Goal: Task Accomplishment & Management: Complete application form

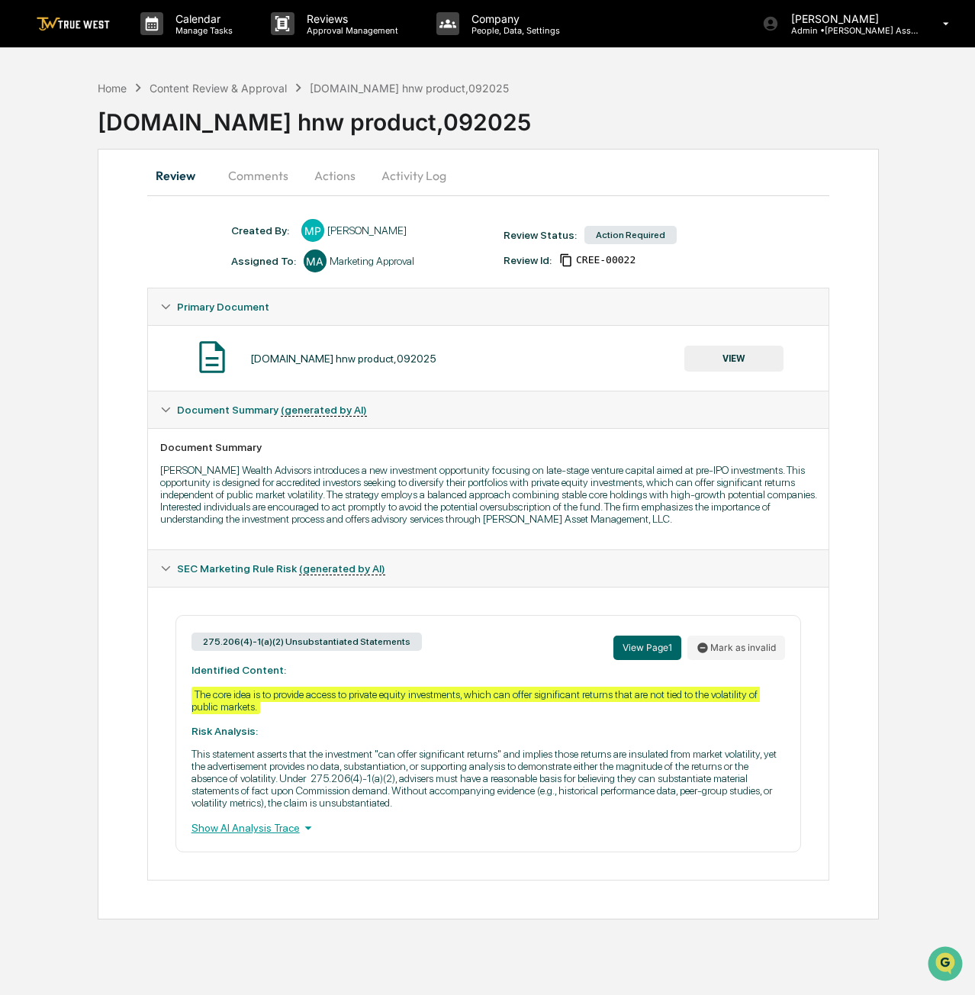
click at [705, 352] on button "VIEW" at bounding box center [734, 359] width 99 height 26
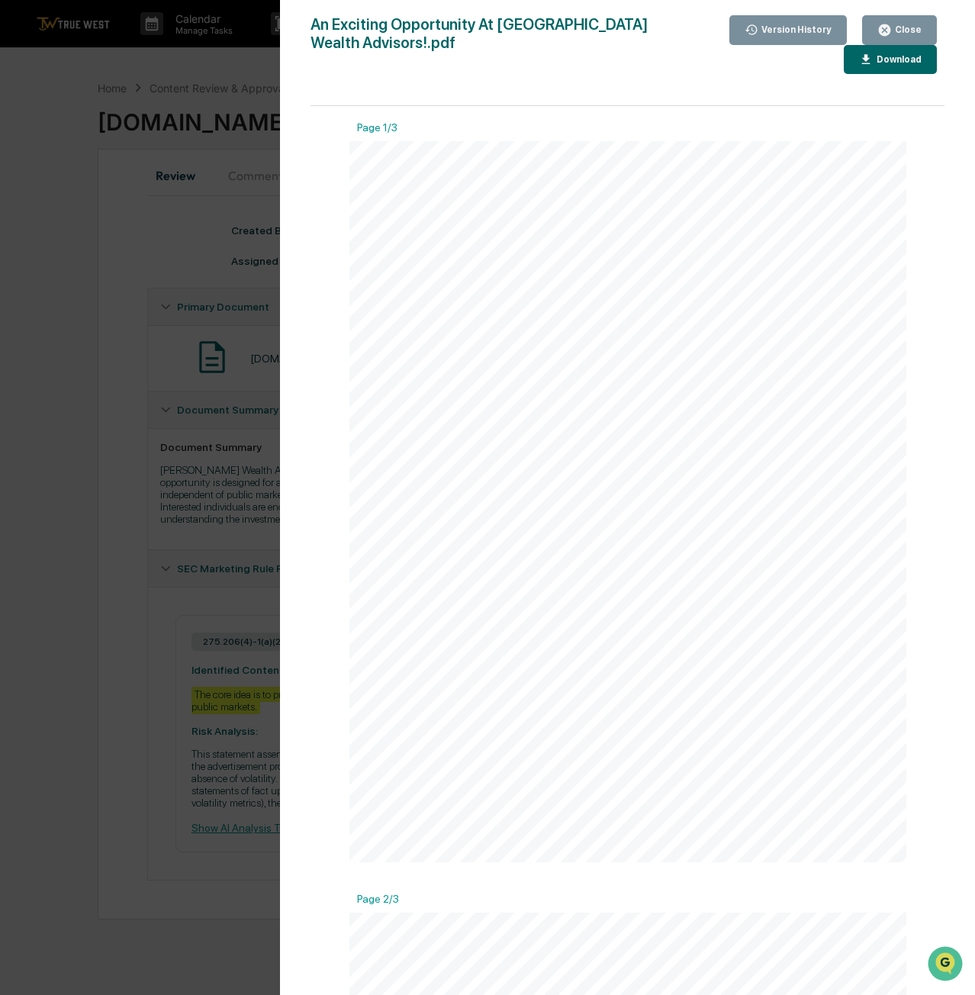
click at [896, 36] on div "Close" at bounding box center [900, 30] width 44 height 15
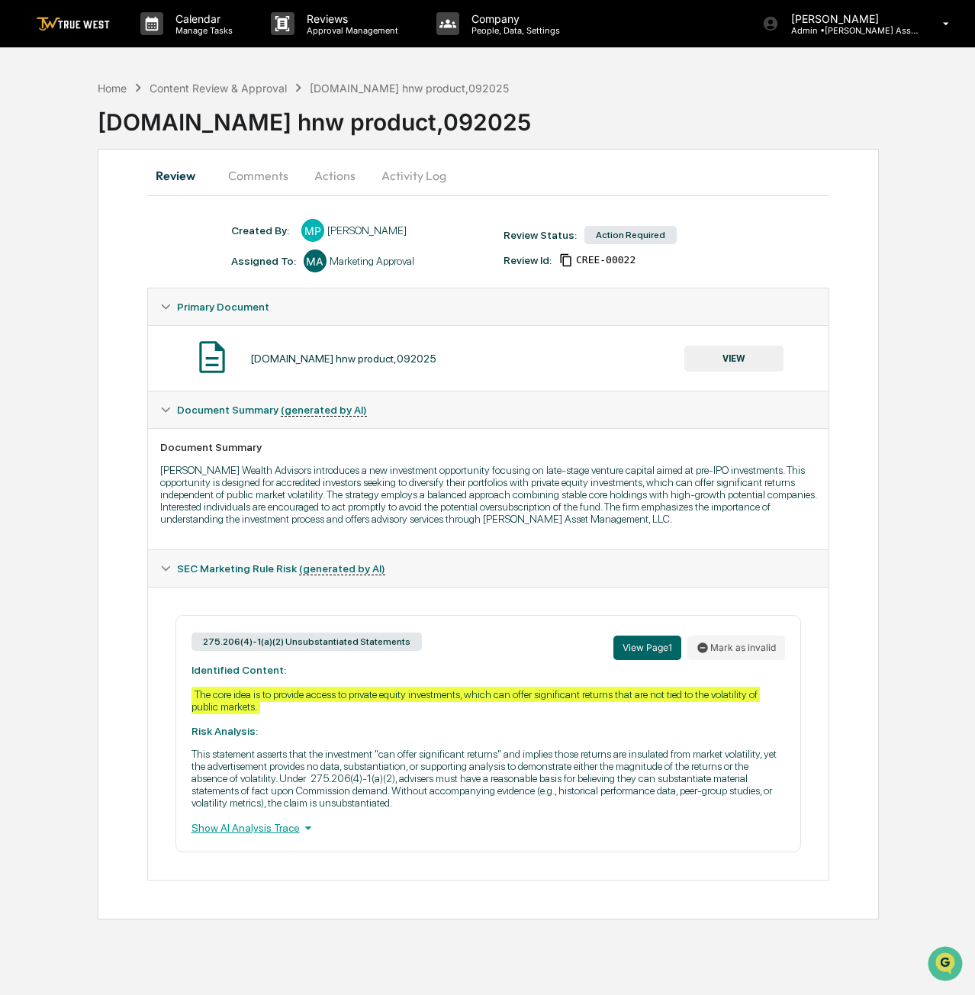
click at [328, 175] on button "Actions" at bounding box center [335, 175] width 69 height 37
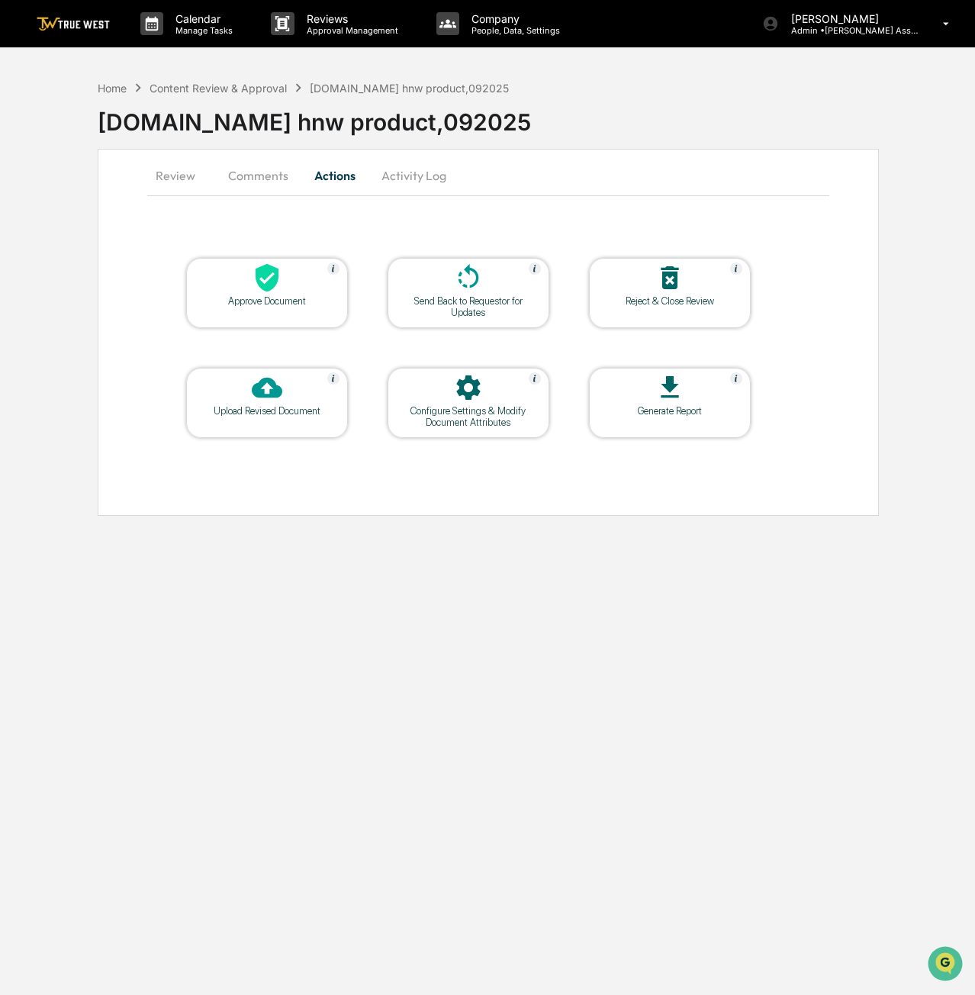
click at [299, 305] on div "Approve Document" at bounding box center [266, 300] width 137 height 11
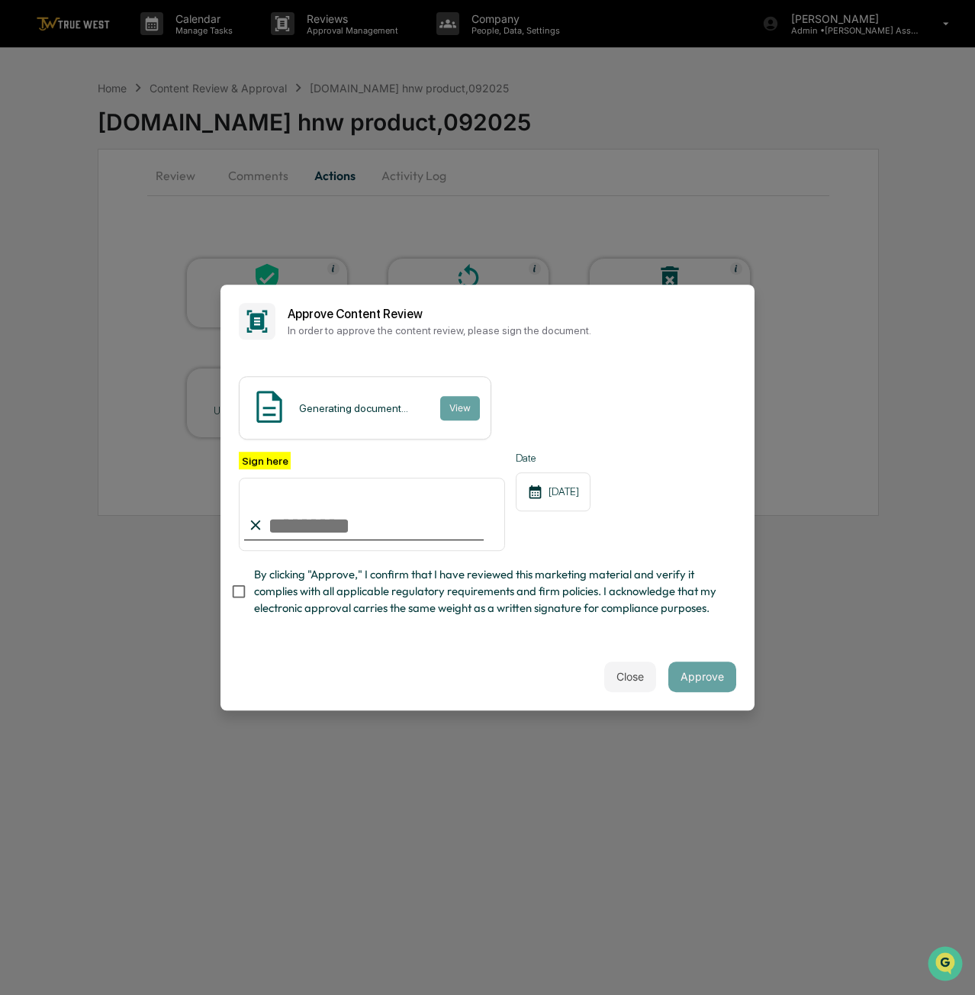
click at [295, 517] on input "Sign here" at bounding box center [372, 514] width 266 height 73
type input "**********"
click at [695, 686] on button "Approve" at bounding box center [703, 677] width 68 height 31
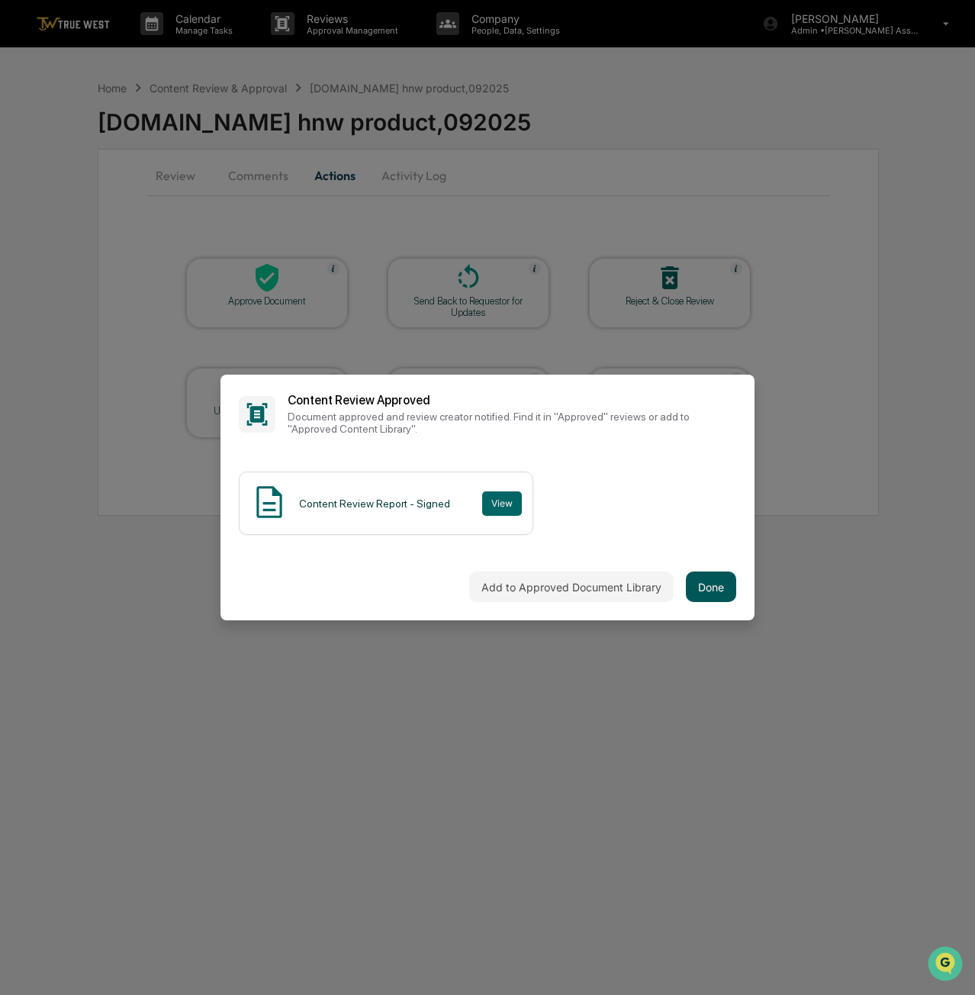
click at [722, 586] on button "Done" at bounding box center [711, 587] width 50 height 31
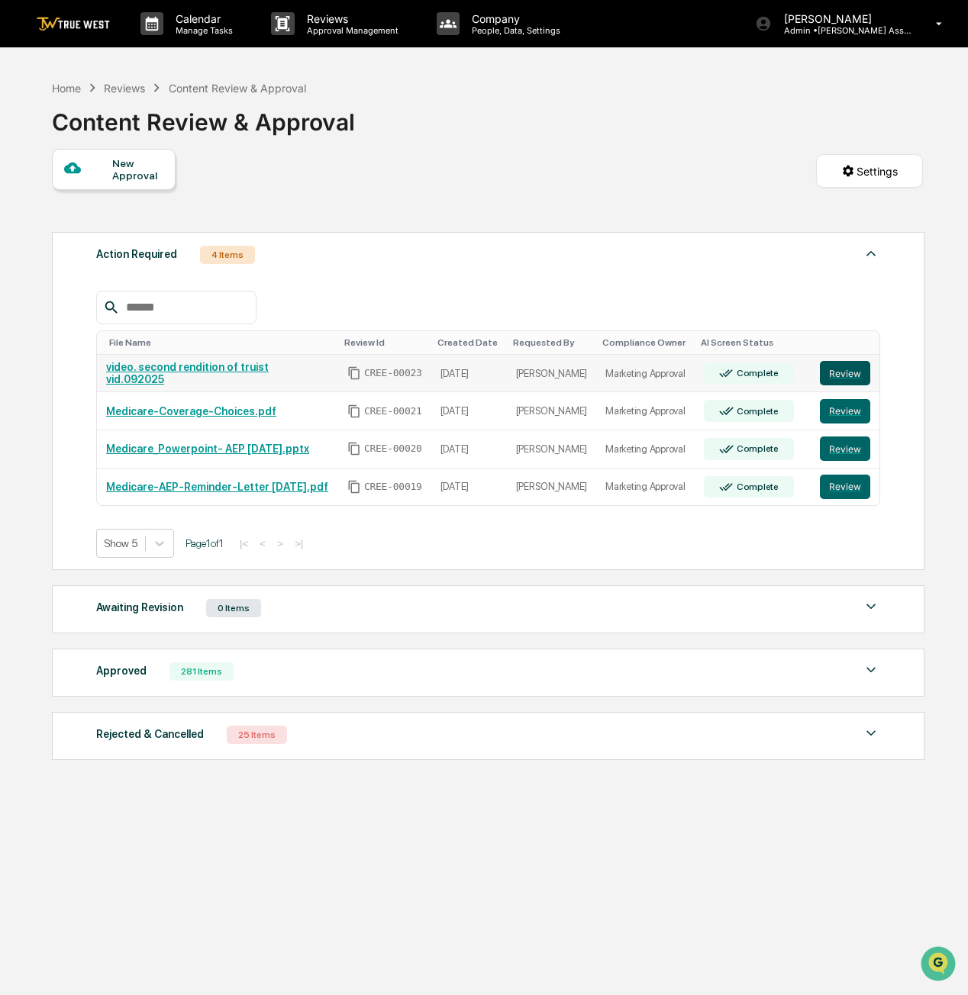
click at [866, 369] on button "Review" at bounding box center [845, 373] width 50 height 24
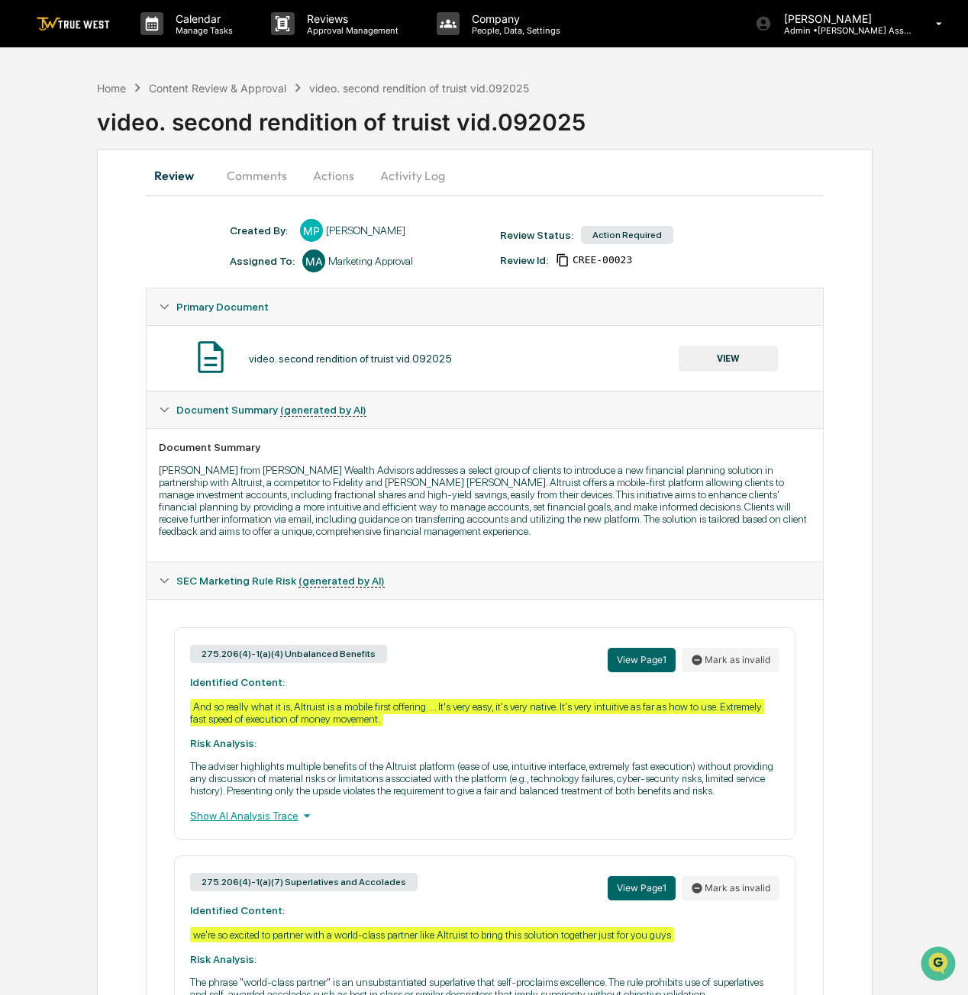
click at [343, 172] on button "Actions" at bounding box center [333, 175] width 69 height 37
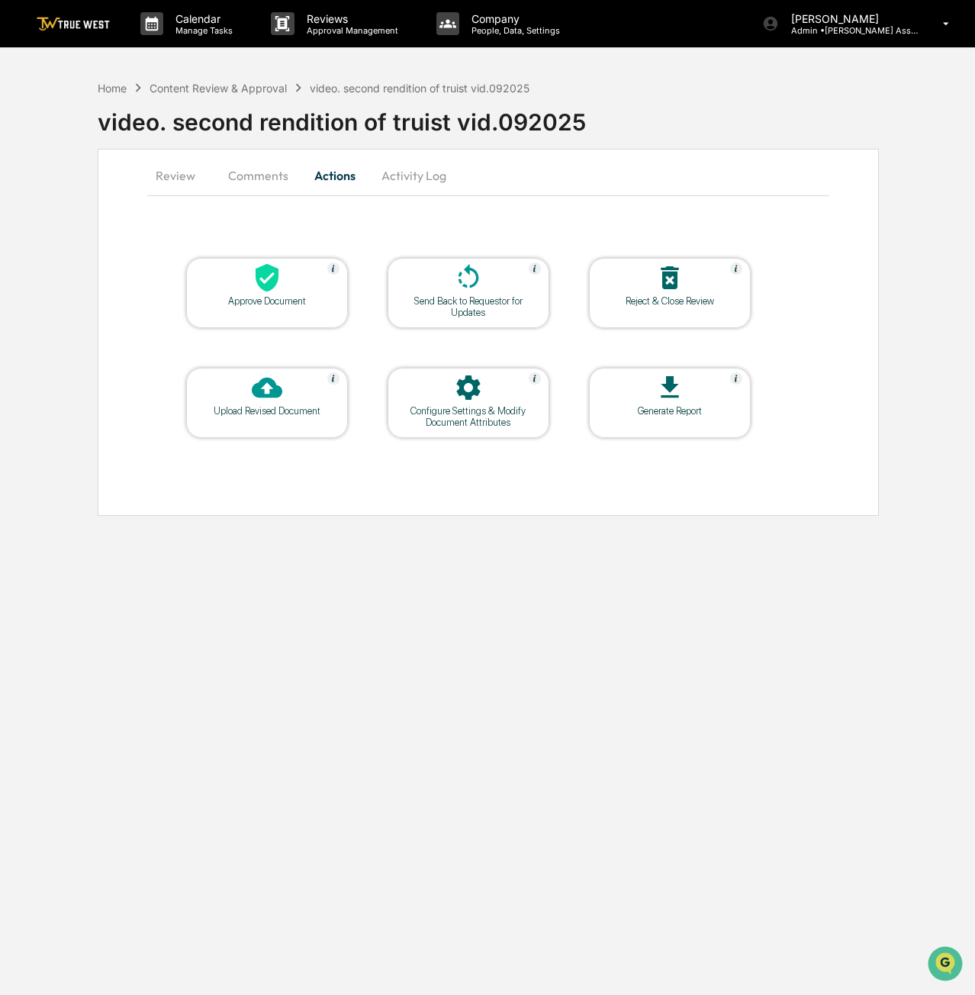
click at [307, 289] on div at bounding box center [267, 279] width 153 height 33
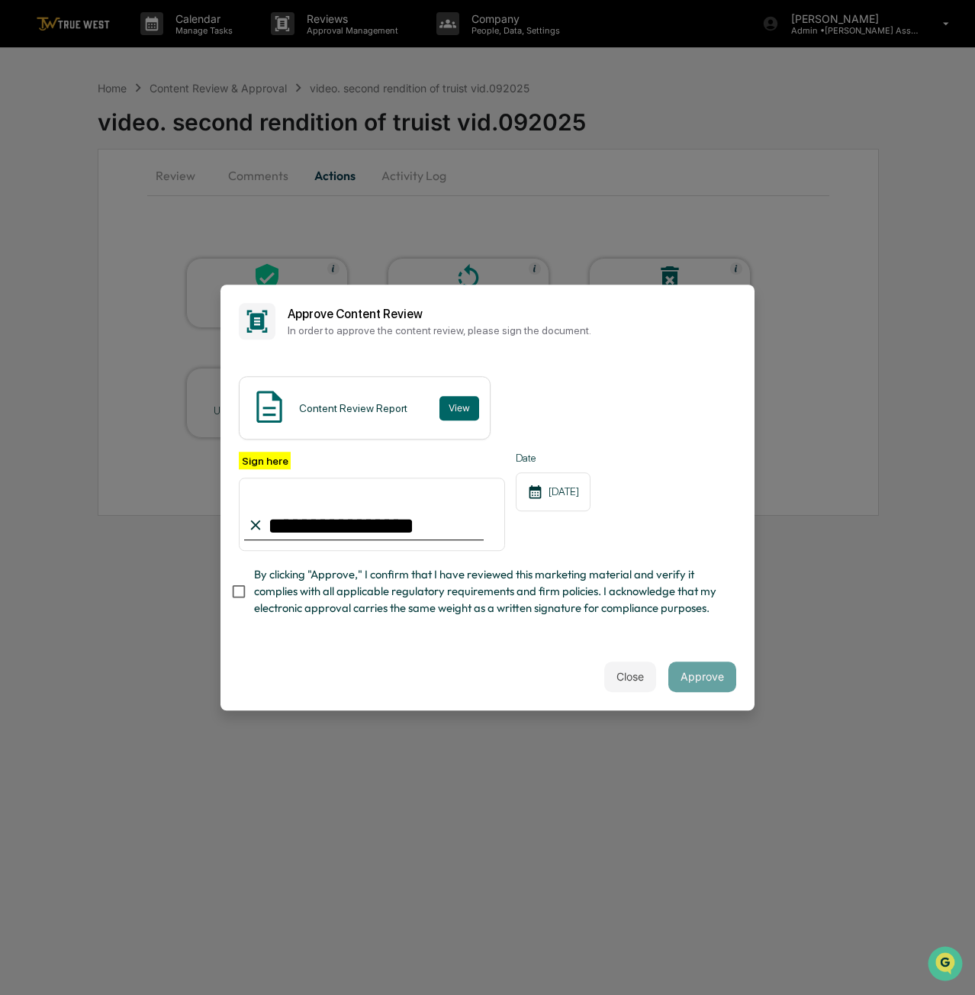
type input "**********"
click at [714, 682] on button "Approve" at bounding box center [703, 677] width 68 height 31
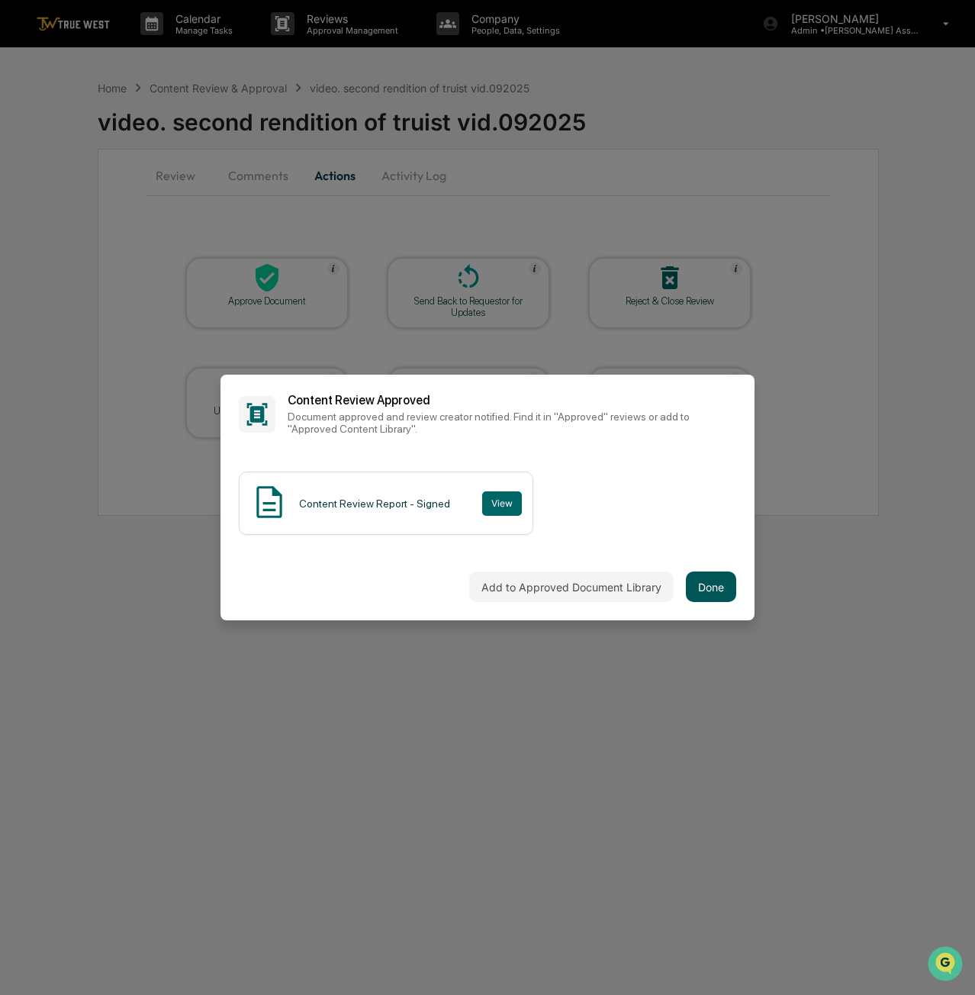
click at [721, 595] on button "Done" at bounding box center [711, 587] width 50 height 31
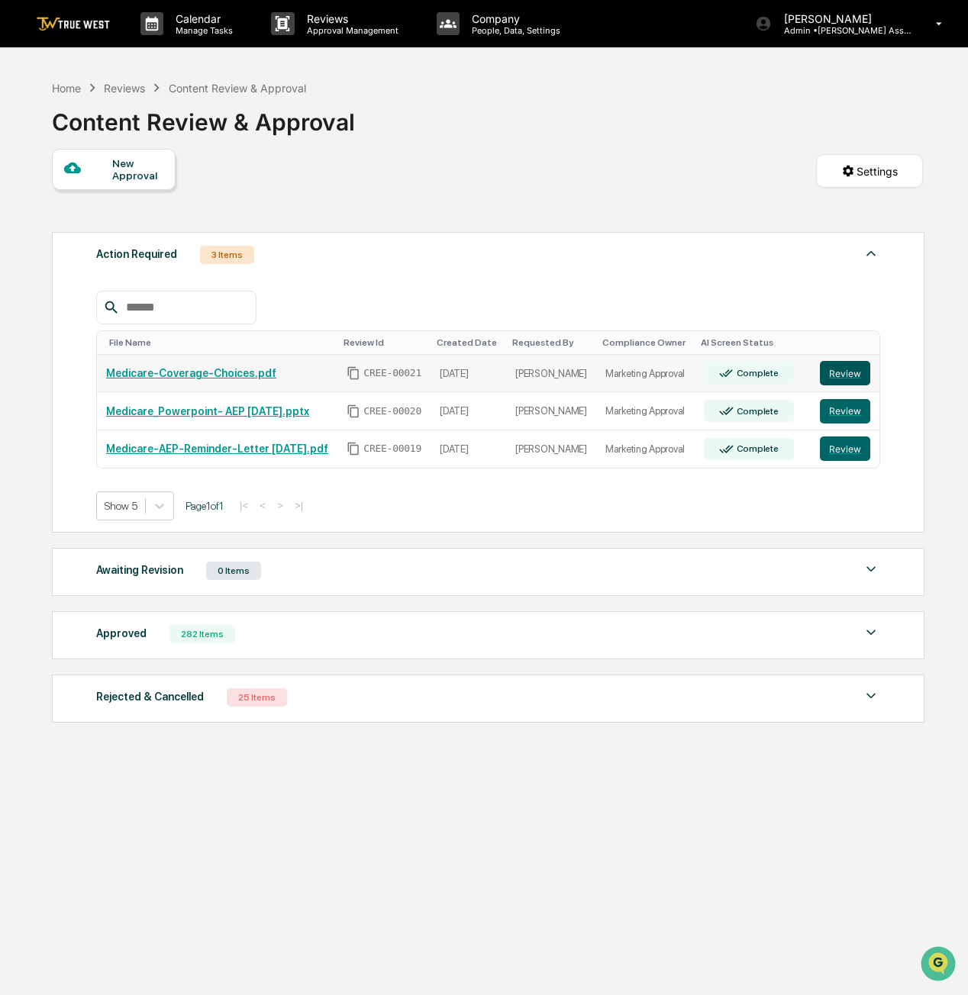
click at [853, 367] on button "Review" at bounding box center [845, 373] width 50 height 24
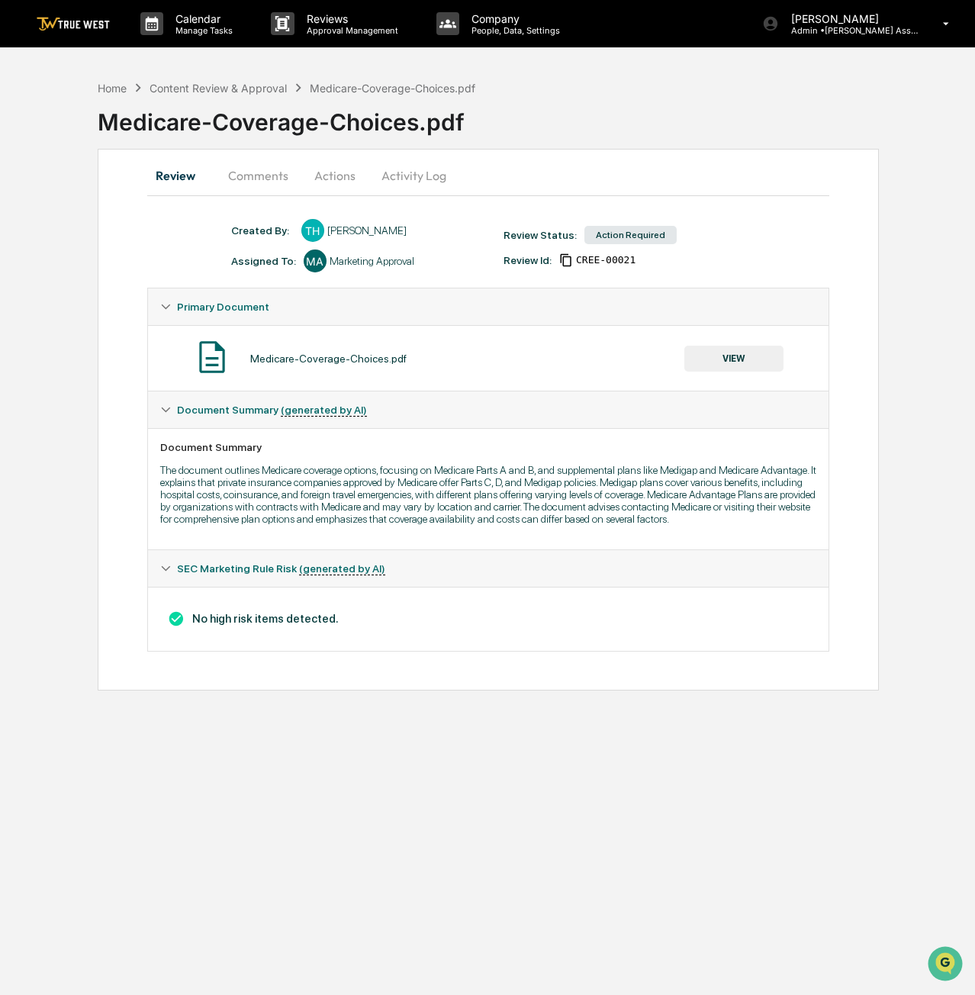
click at [759, 358] on button "VIEW" at bounding box center [734, 359] width 99 height 26
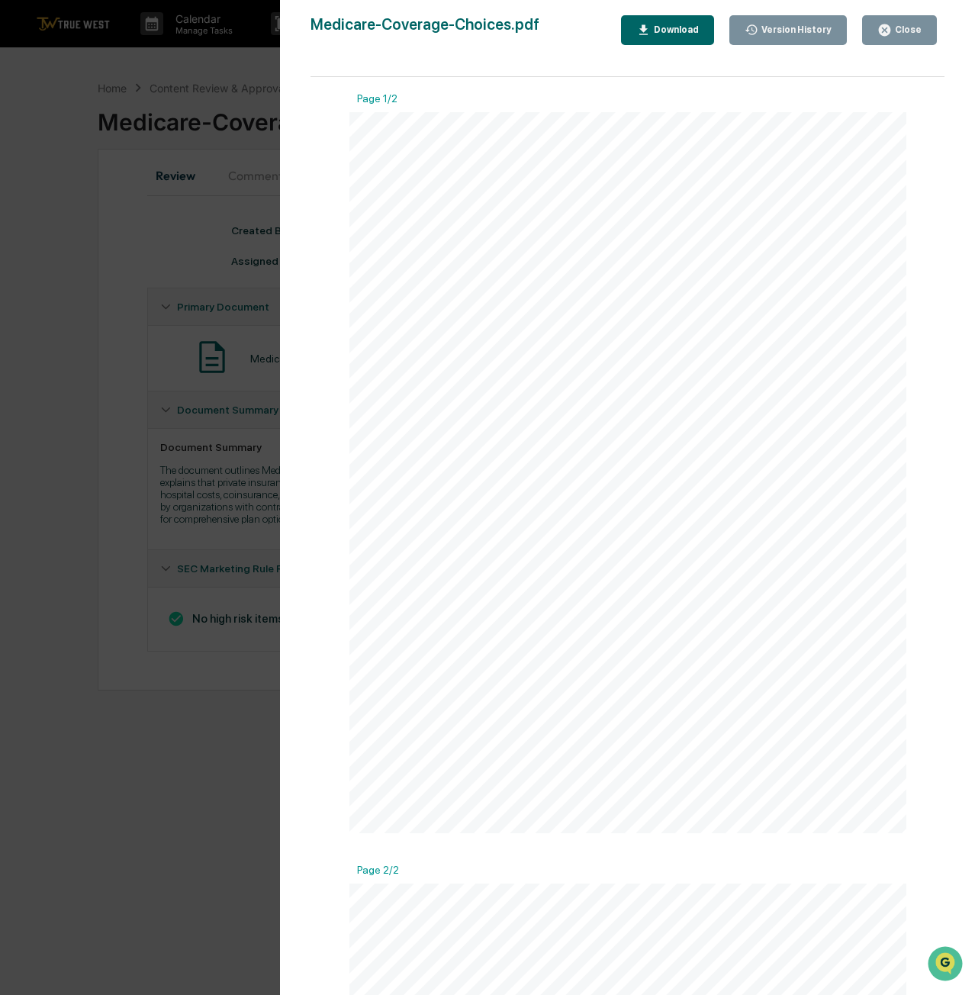
click at [902, 39] on button "Close" at bounding box center [899, 30] width 75 height 30
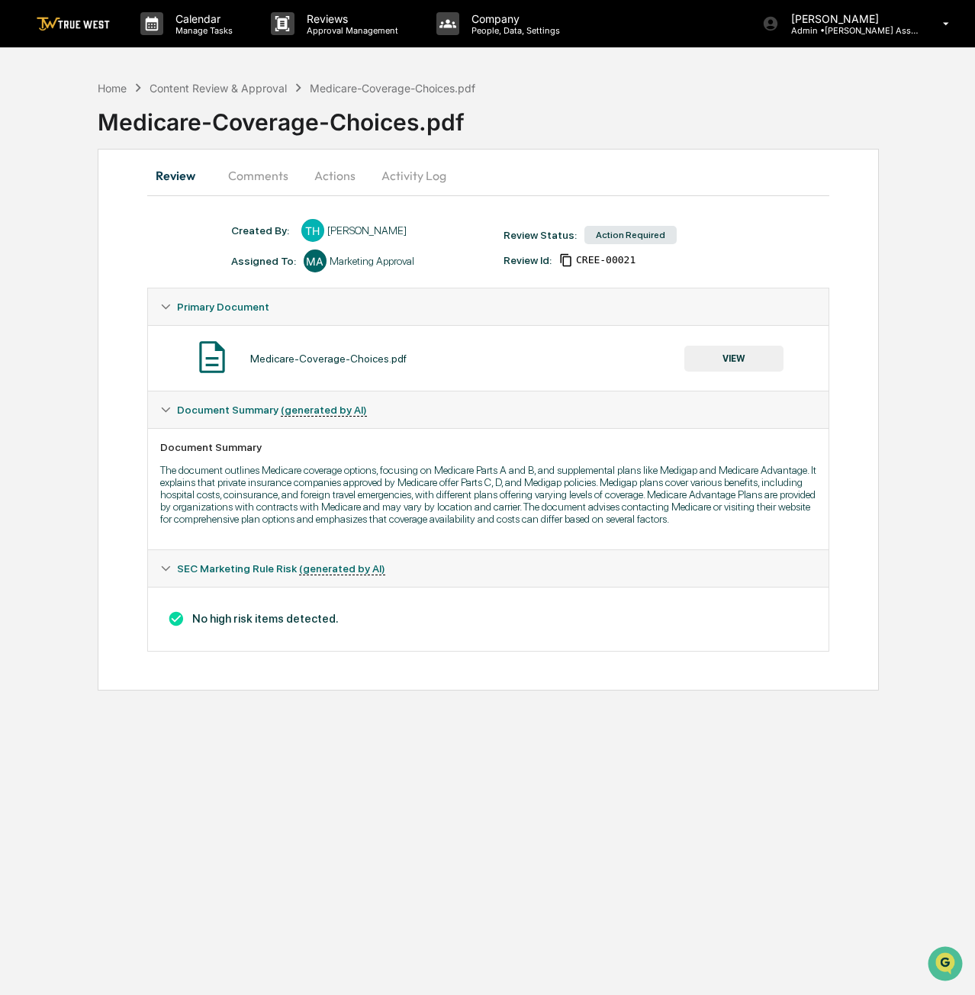
click at [340, 176] on button "Actions" at bounding box center [335, 175] width 69 height 37
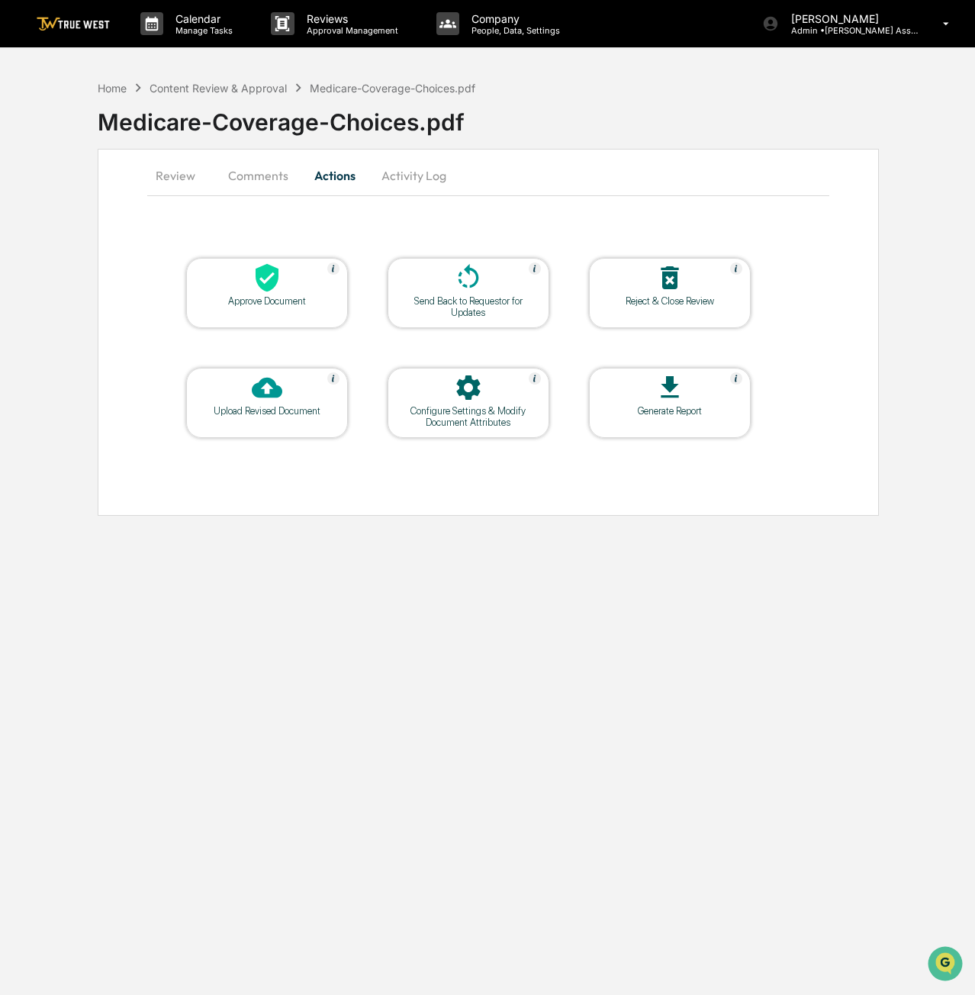
click at [318, 287] on div at bounding box center [267, 279] width 153 height 33
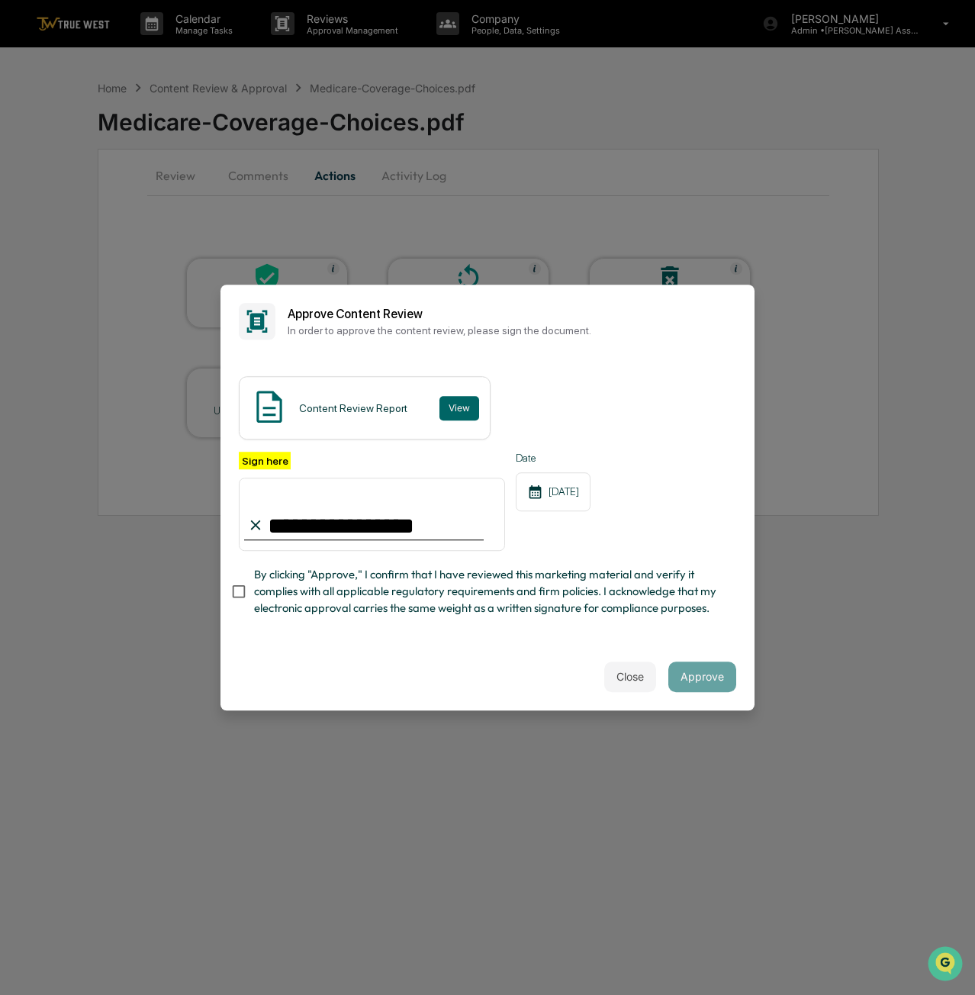
type input "**********"
click at [707, 674] on button "Approve" at bounding box center [703, 677] width 68 height 31
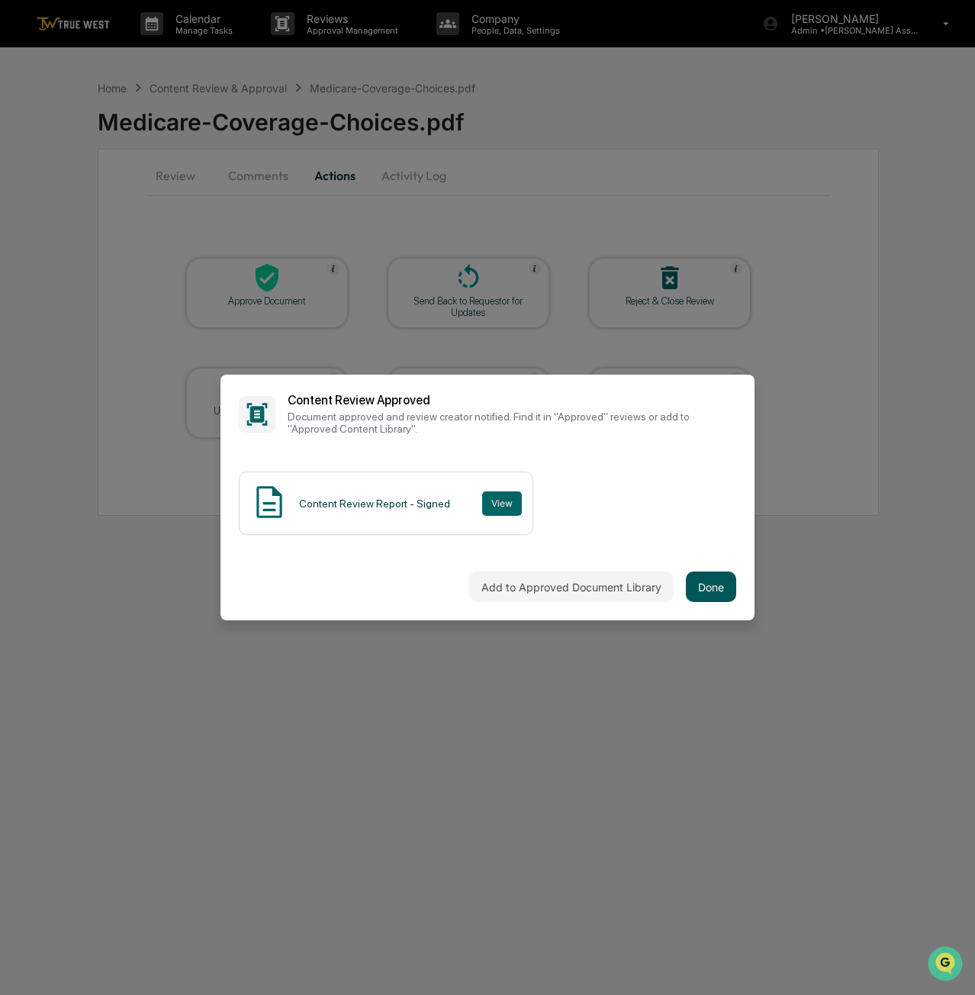
click at [721, 599] on button "Done" at bounding box center [711, 587] width 50 height 31
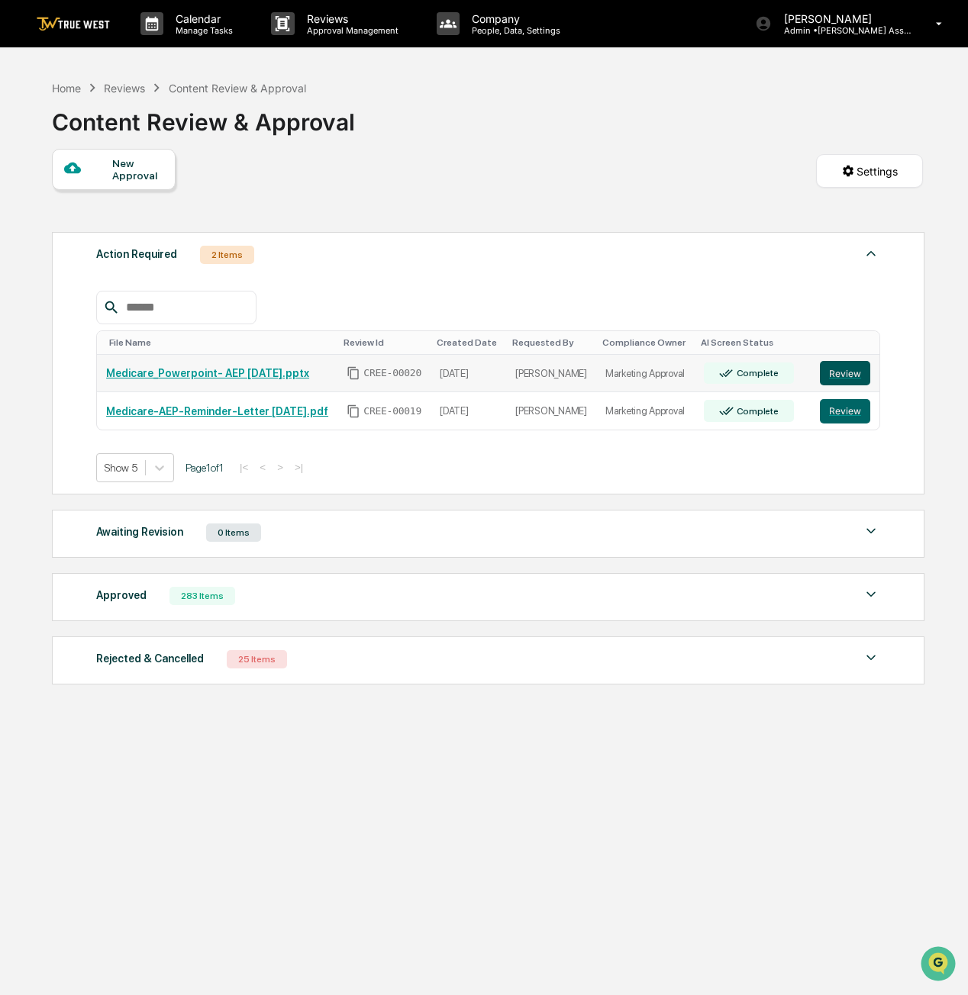
click at [841, 375] on button "Review" at bounding box center [845, 373] width 50 height 24
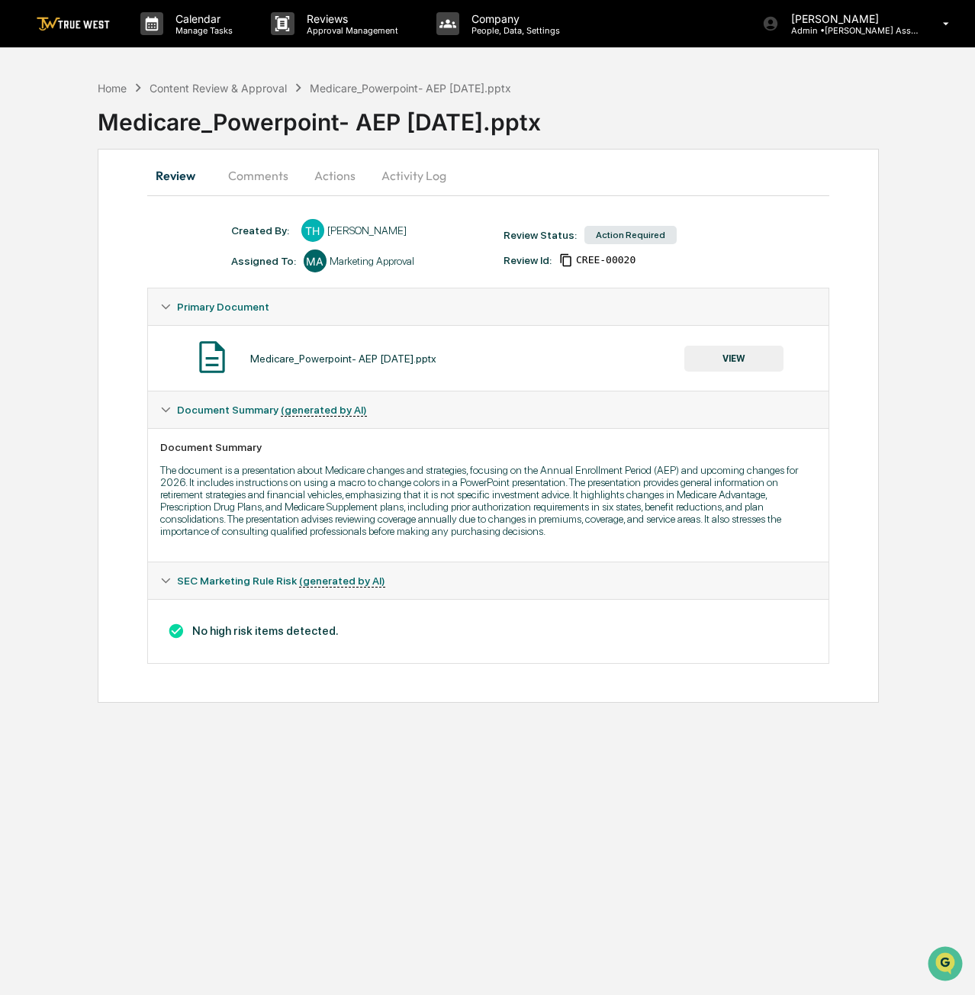
click at [340, 178] on button "Actions" at bounding box center [335, 175] width 69 height 37
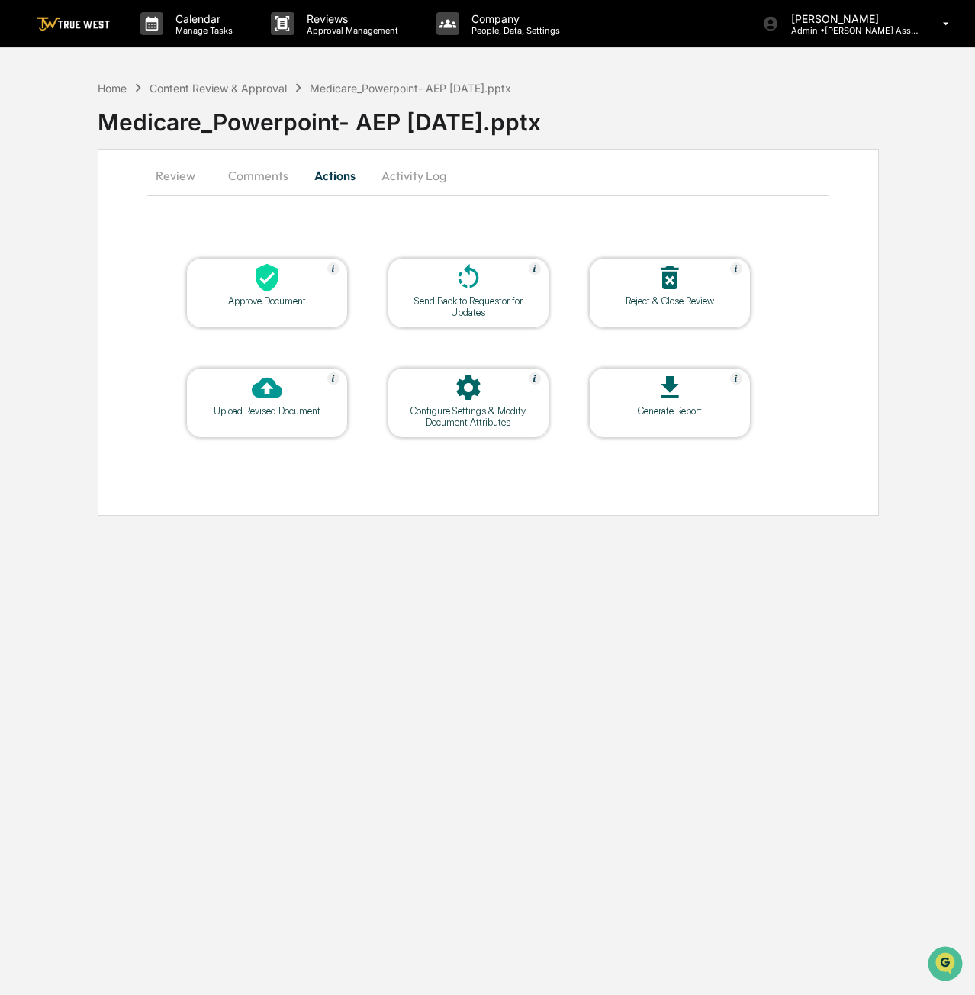
click at [278, 309] on div "Approve Document" at bounding box center [267, 293] width 162 height 70
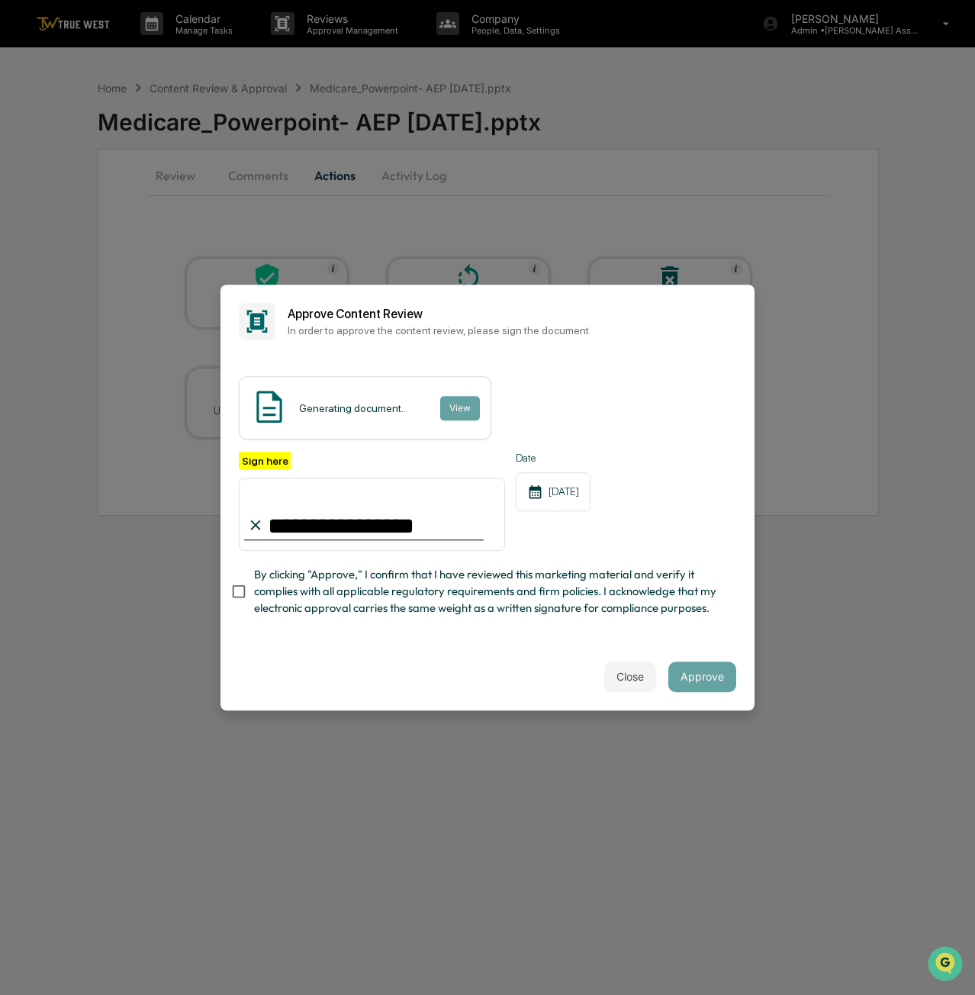
type input "**********"
click at [257, 592] on span "By clicking "Approve," I confirm that I have reviewed this marketing material a…" at bounding box center [489, 591] width 470 height 51
click at [519, 667] on div "Close Approve" at bounding box center [488, 676] width 534 height 67
click at [702, 688] on button "Approve" at bounding box center [703, 677] width 68 height 31
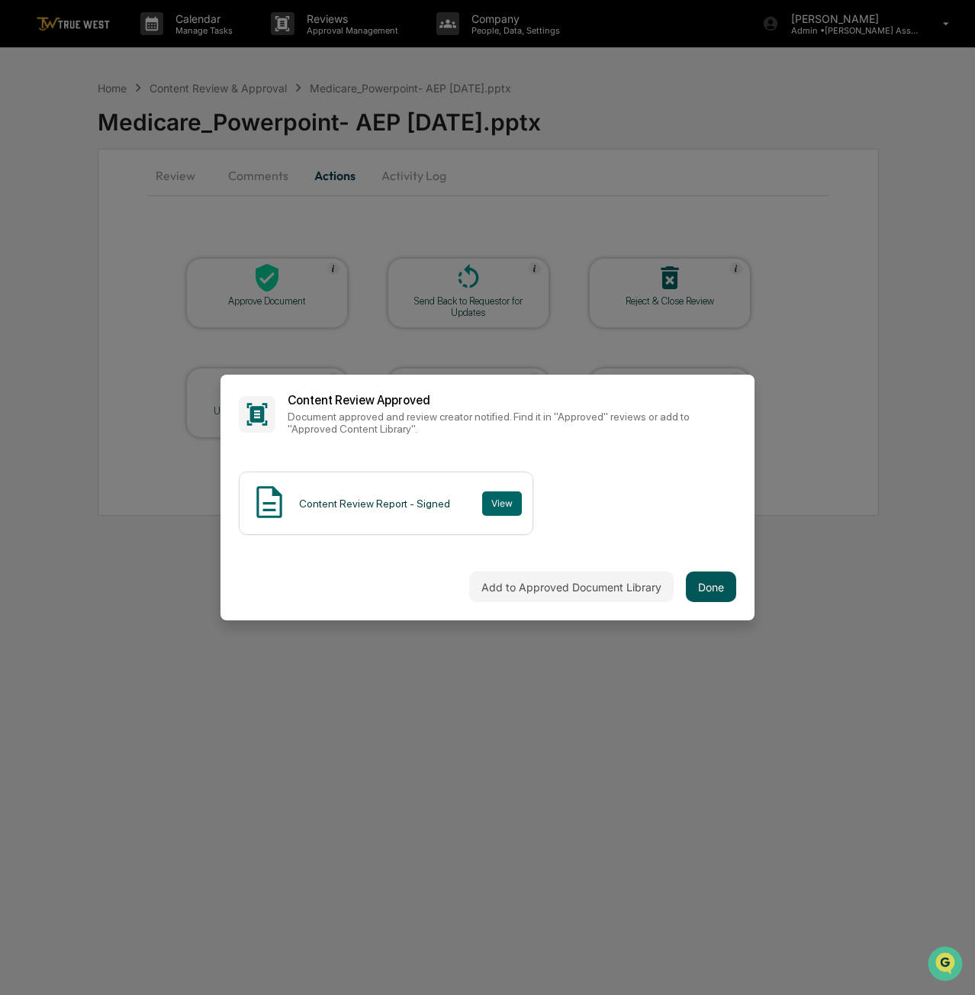
click at [711, 585] on button "Done" at bounding box center [711, 587] width 50 height 31
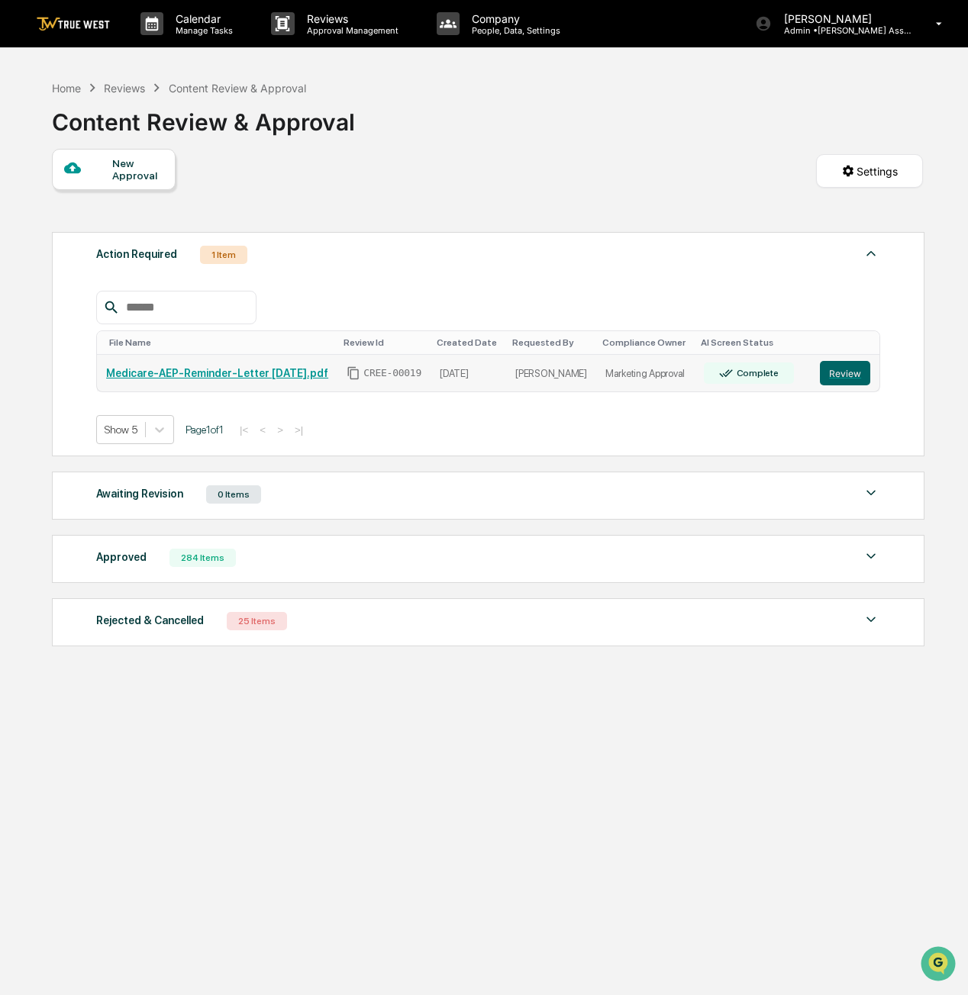
click at [869, 376] on link "Review" at bounding box center [845, 373] width 50 height 24
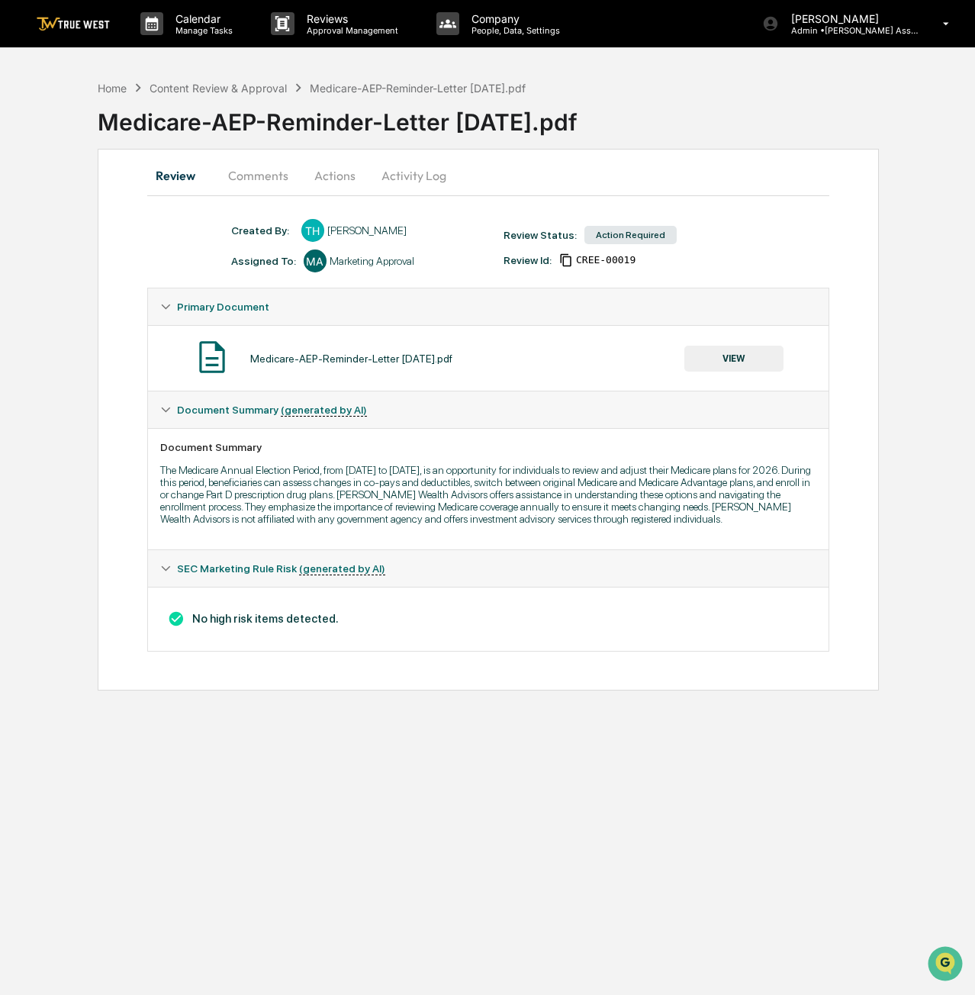
click at [736, 366] on button "VIEW" at bounding box center [734, 359] width 99 height 26
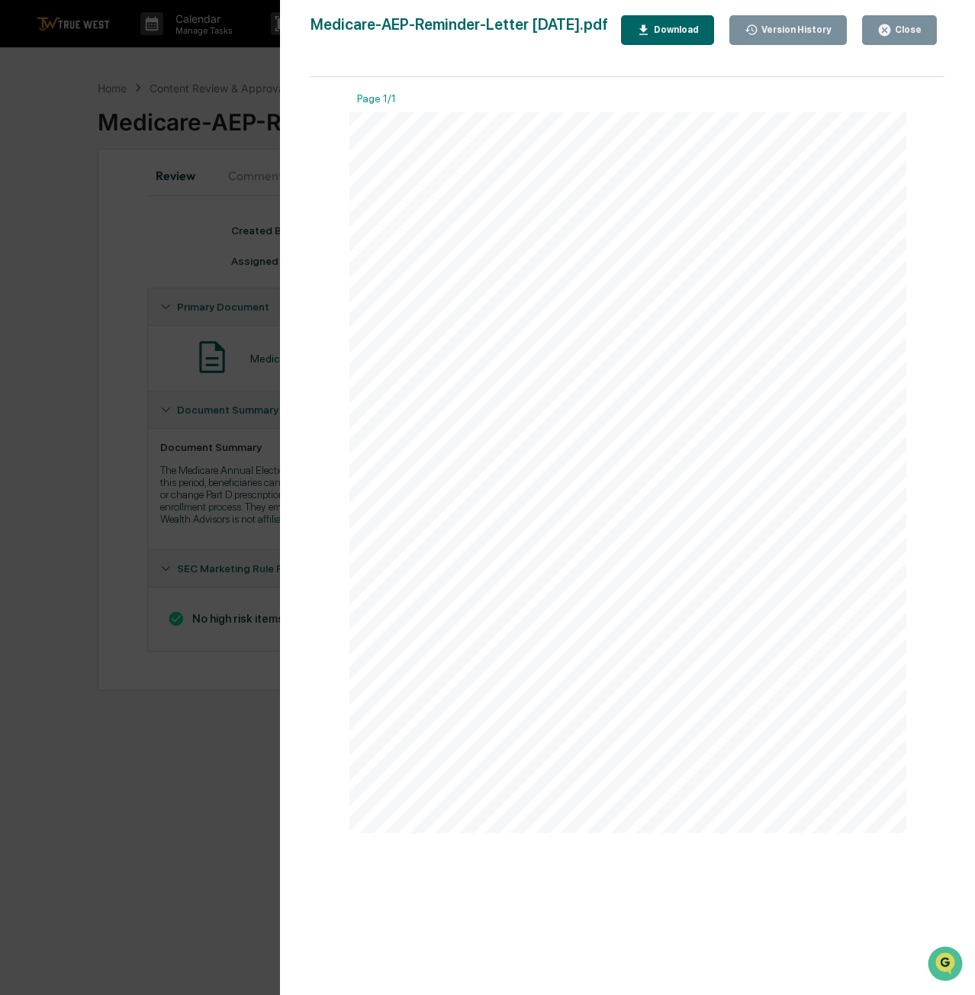
click at [893, 21] on button "Close" at bounding box center [899, 30] width 75 height 30
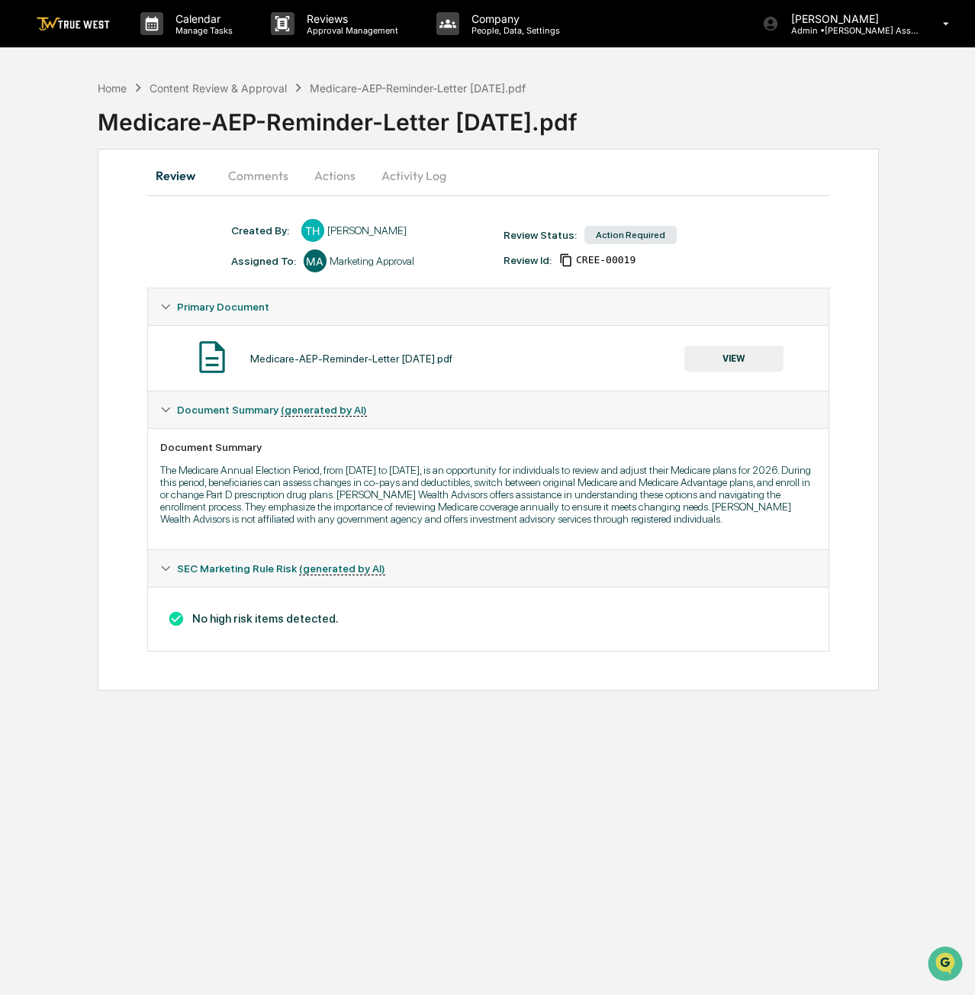
click at [324, 174] on button "Actions" at bounding box center [335, 175] width 69 height 37
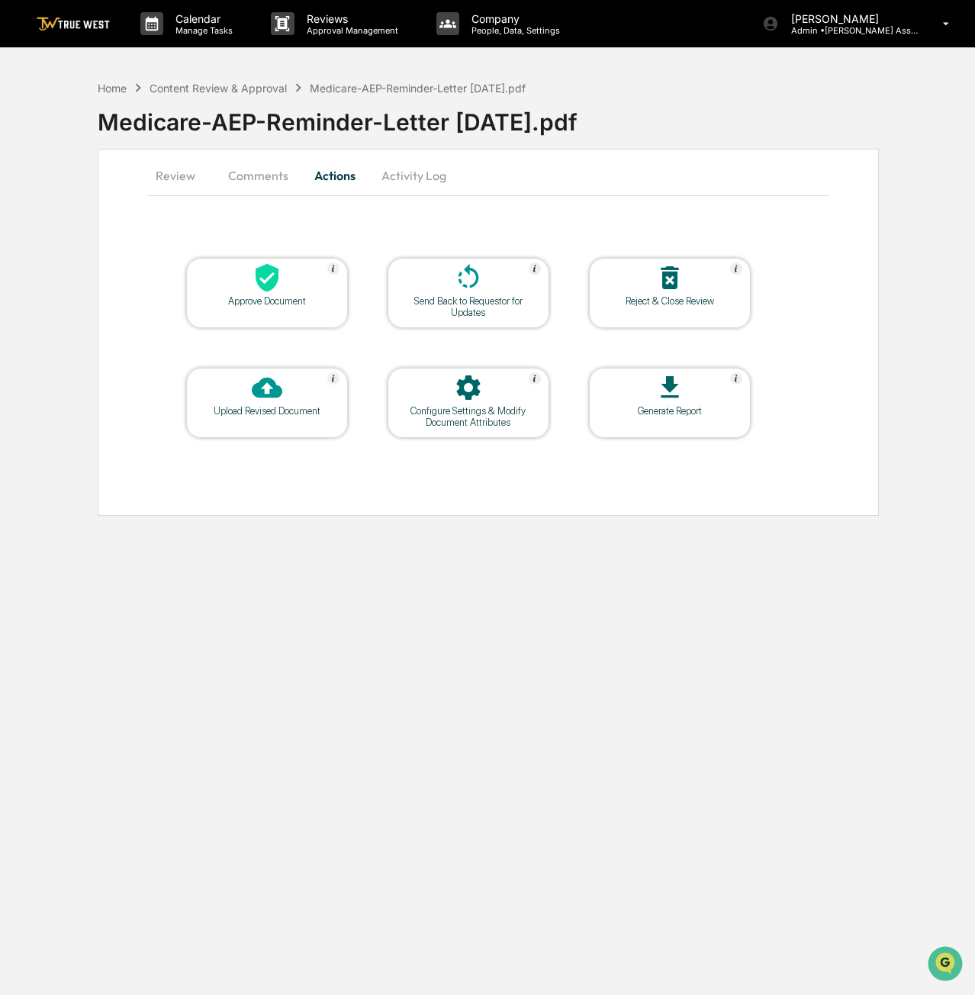
click at [245, 315] on div "Approve Document" at bounding box center [267, 293] width 162 height 70
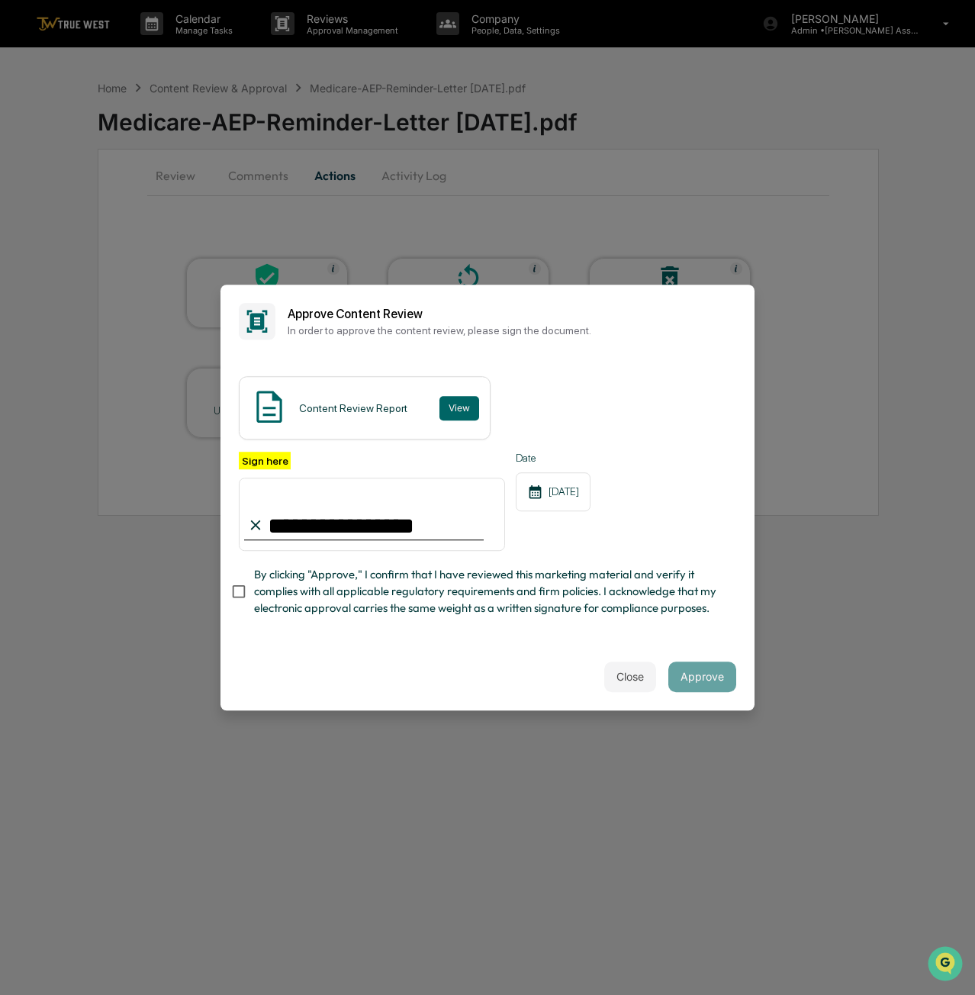
type input "**********"
click at [724, 691] on button "Approve" at bounding box center [703, 677] width 68 height 31
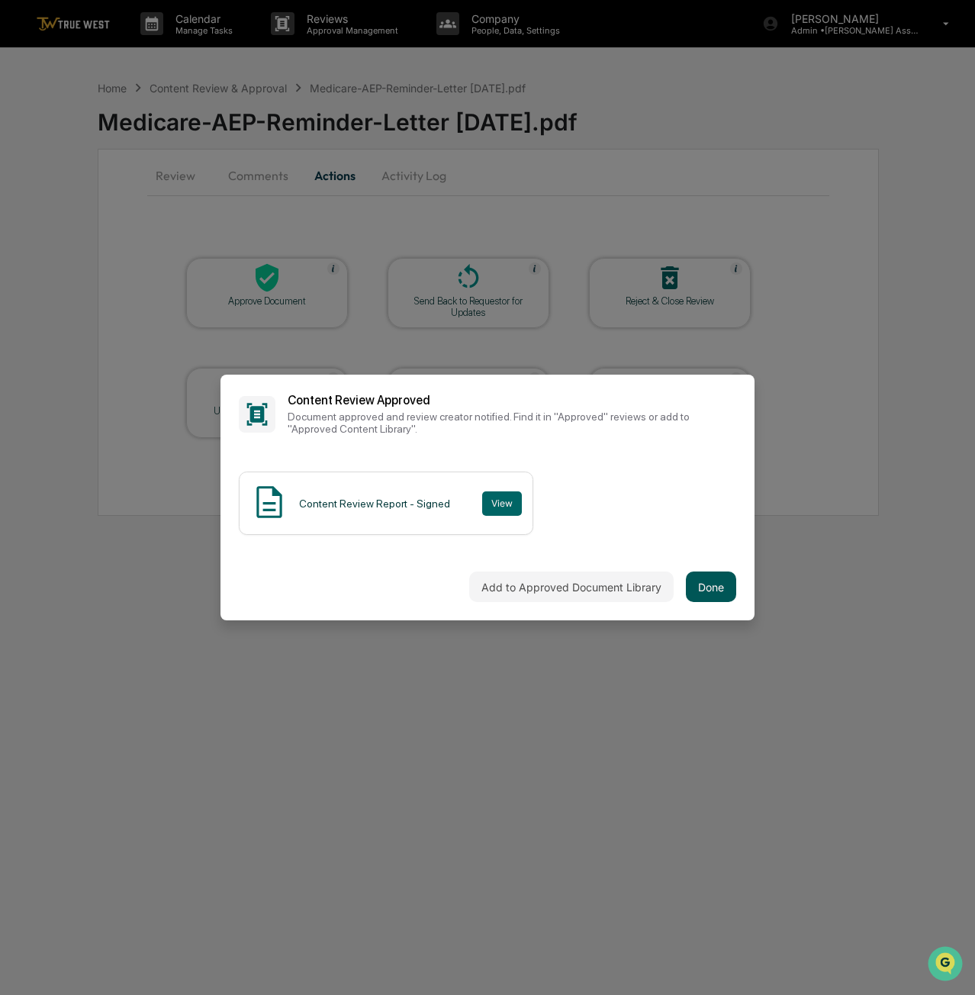
click at [705, 577] on button "Done" at bounding box center [711, 587] width 50 height 31
